Goal: Transaction & Acquisition: Obtain resource

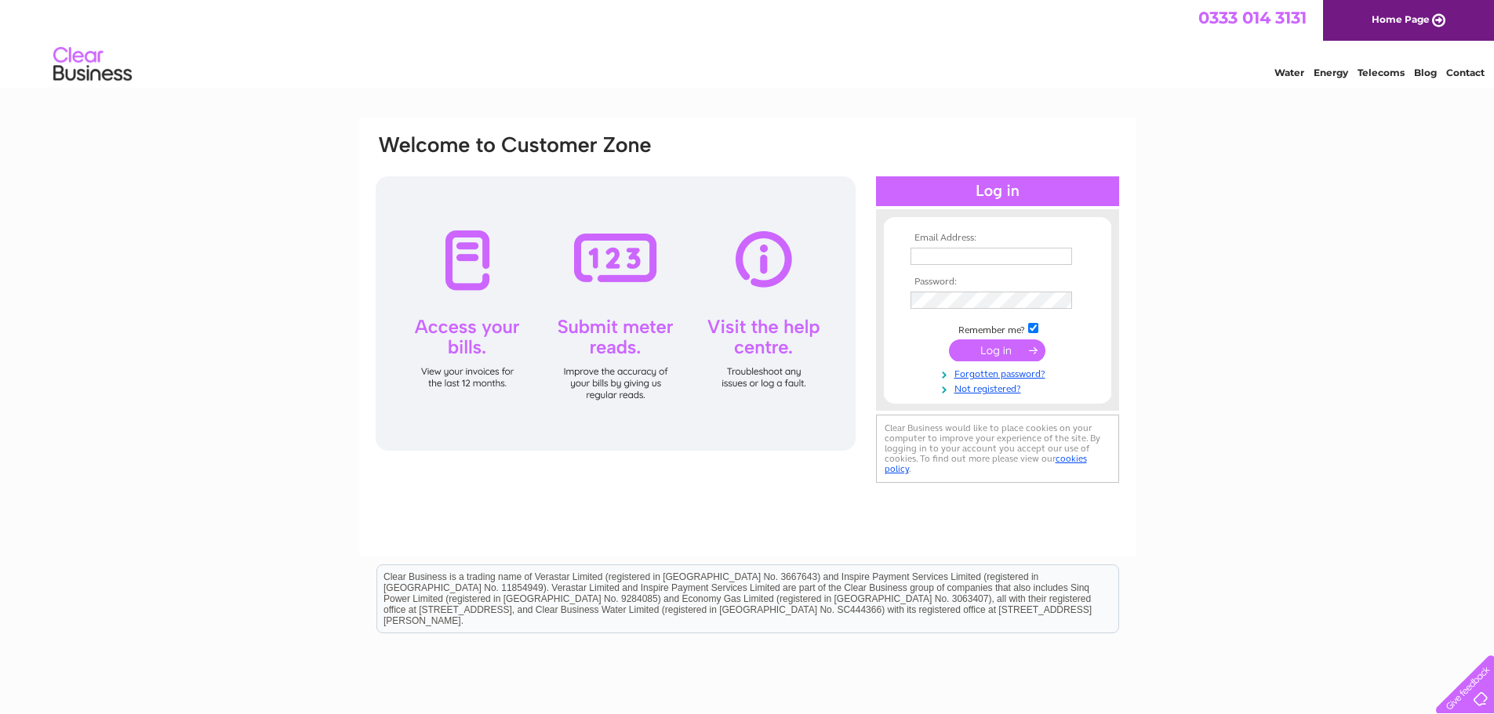
click at [955, 250] on input "text" at bounding box center [991, 256] width 162 height 17
type input "trisha.miller@sunamp.com"
click at [963, 289] on td at bounding box center [997, 300] width 182 height 25
click at [1026, 350] on input "submit" at bounding box center [997, 352] width 96 height 22
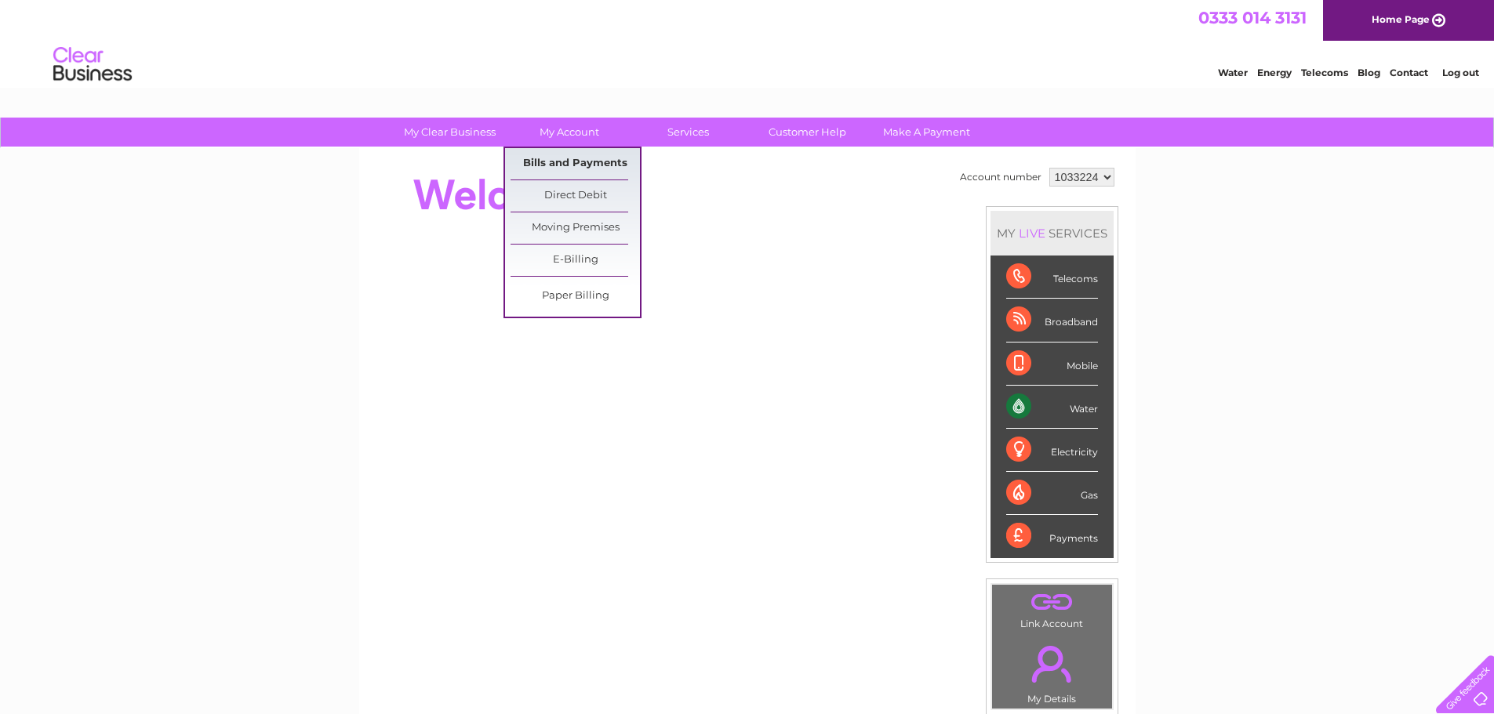
click at [579, 162] on link "Bills and Payments" at bounding box center [574, 163] width 129 height 31
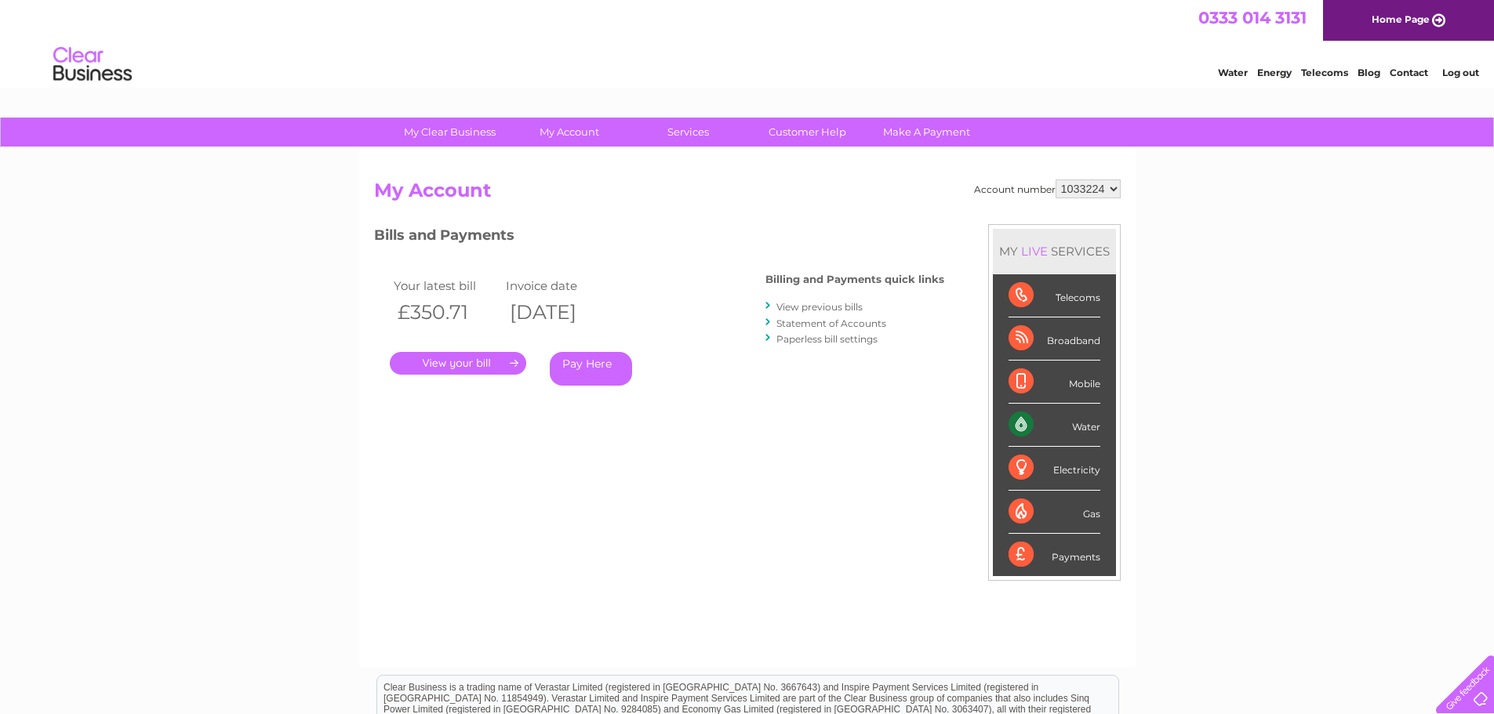
click at [802, 307] on link "View previous bills" at bounding box center [819, 307] width 86 height 12
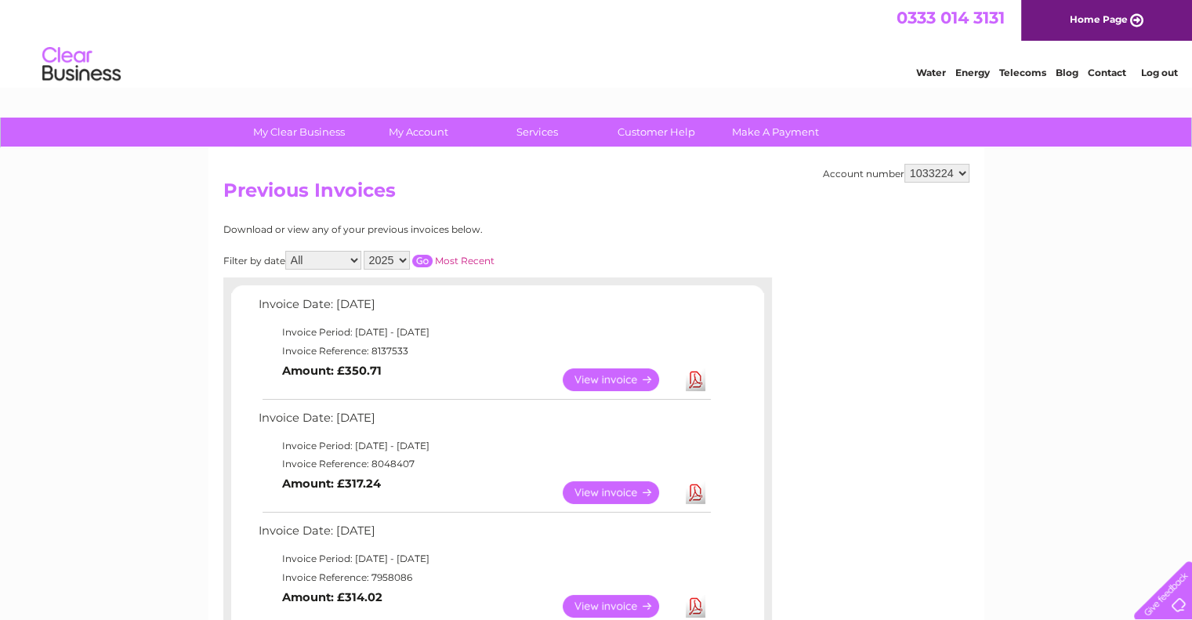
scroll to position [78, 0]
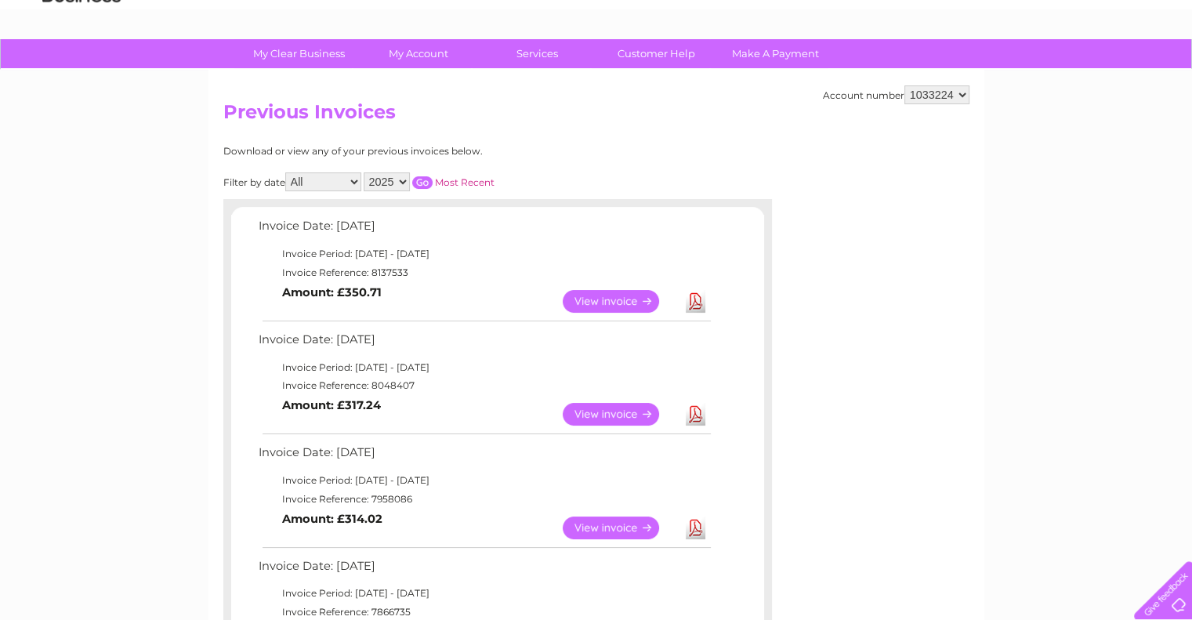
click at [695, 305] on link "Download" at bounding box center [696, 301] width 20 height 23
